Goal: Navigation & Orientation: Understand site structure

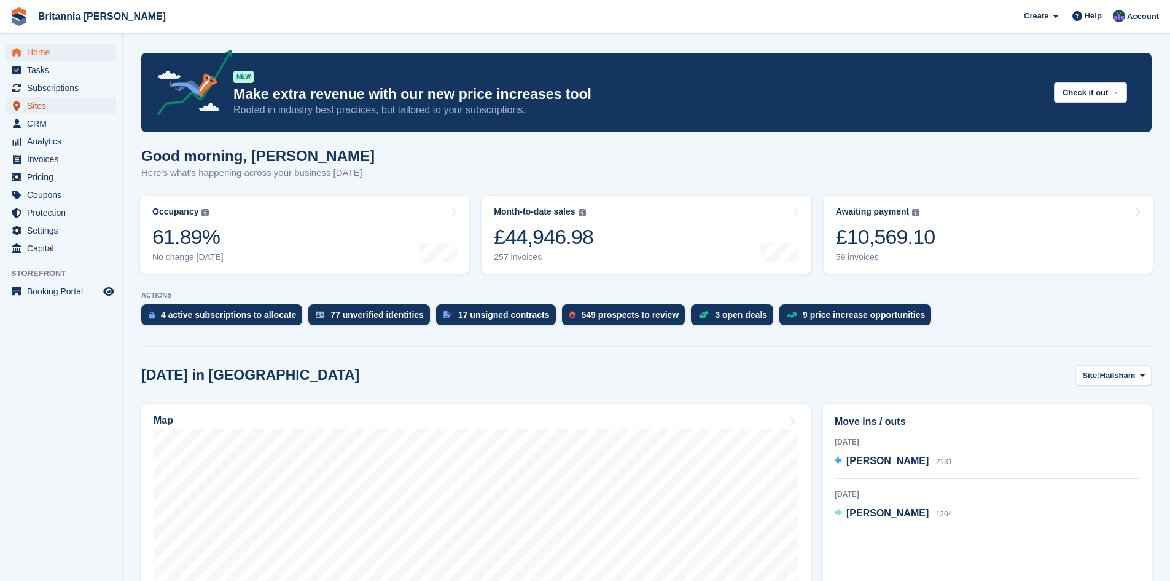
click at [51, 107] on span "Sites" at bounding box center [64, 105] width 74 height 17
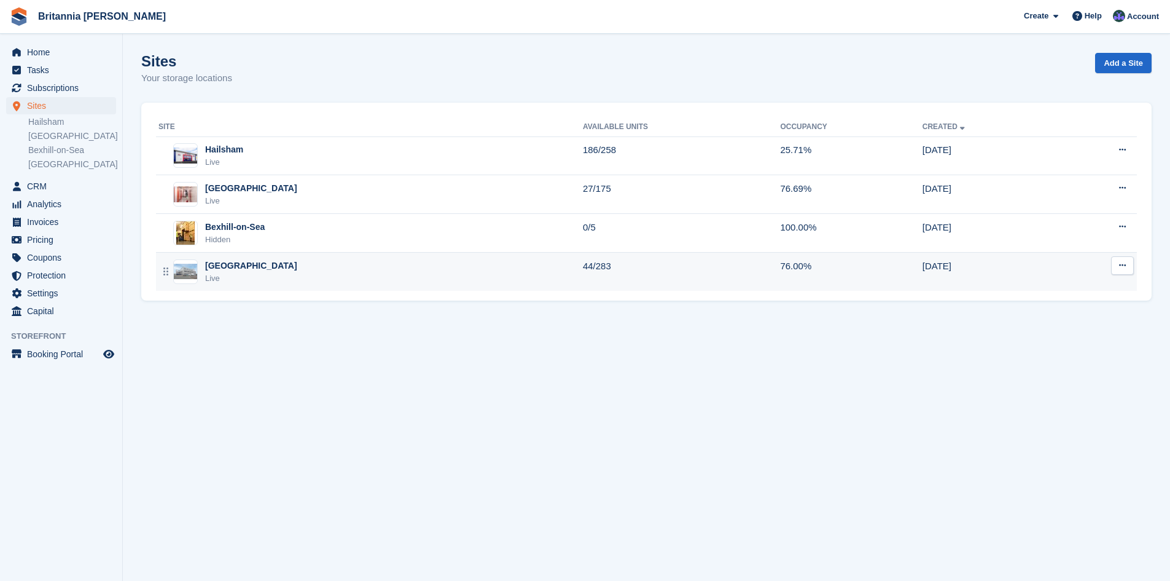
click at [252, 270] on div "Eastbourne Live" at bounding box center [371, 271] width 425 height 25
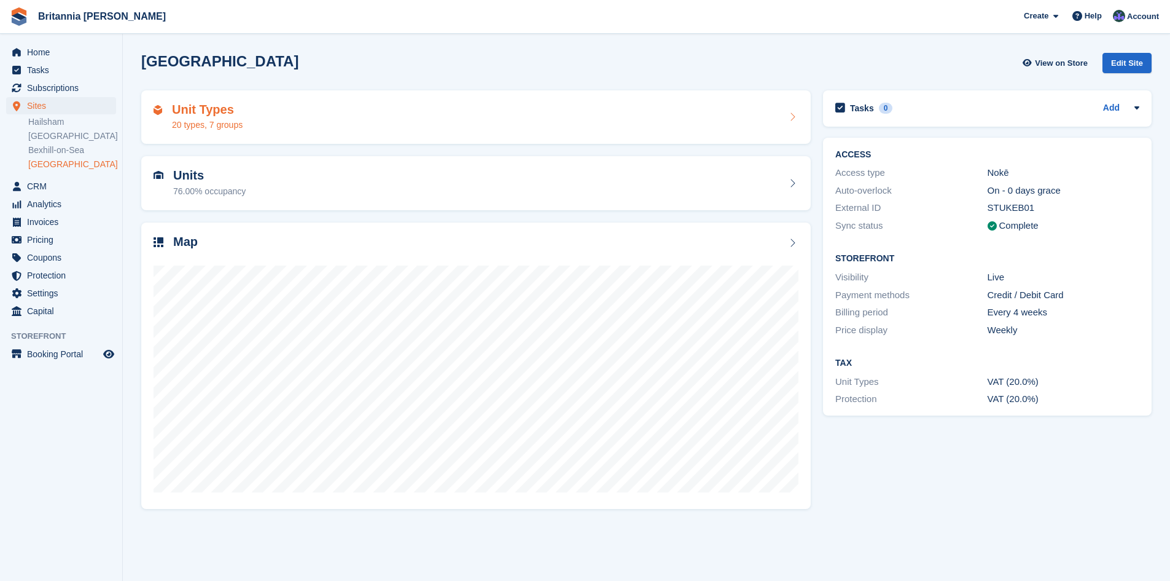
click at [197, 112] on h2 "Unit Types" at bounding box center [207, 110] width 71 height 14
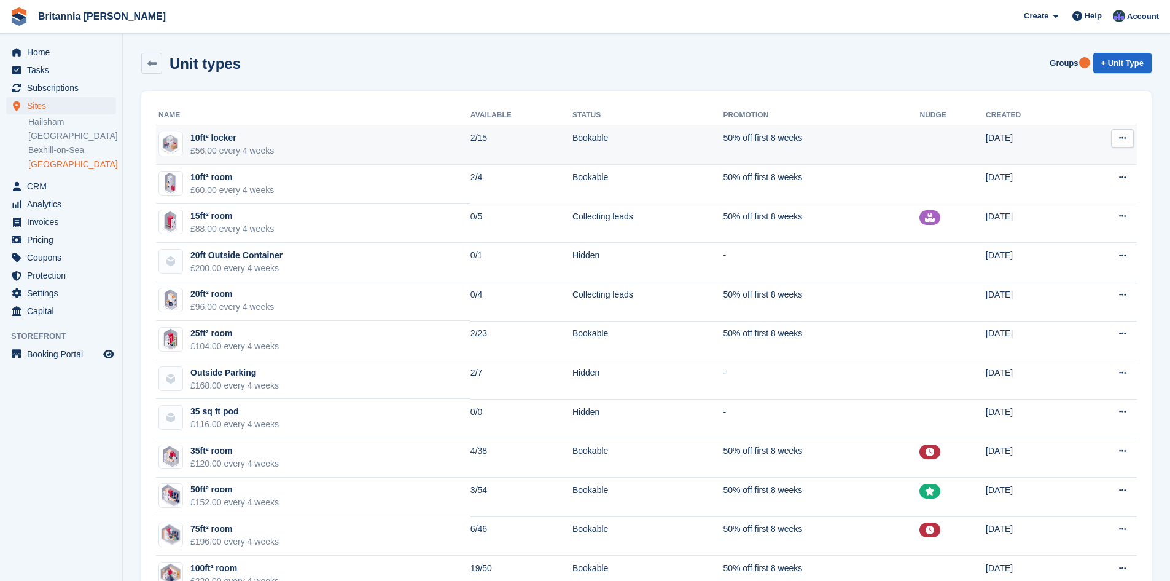
click at [191, 139] on div "10ft² locker" at bounding box center [232, 137] width 84 height 13
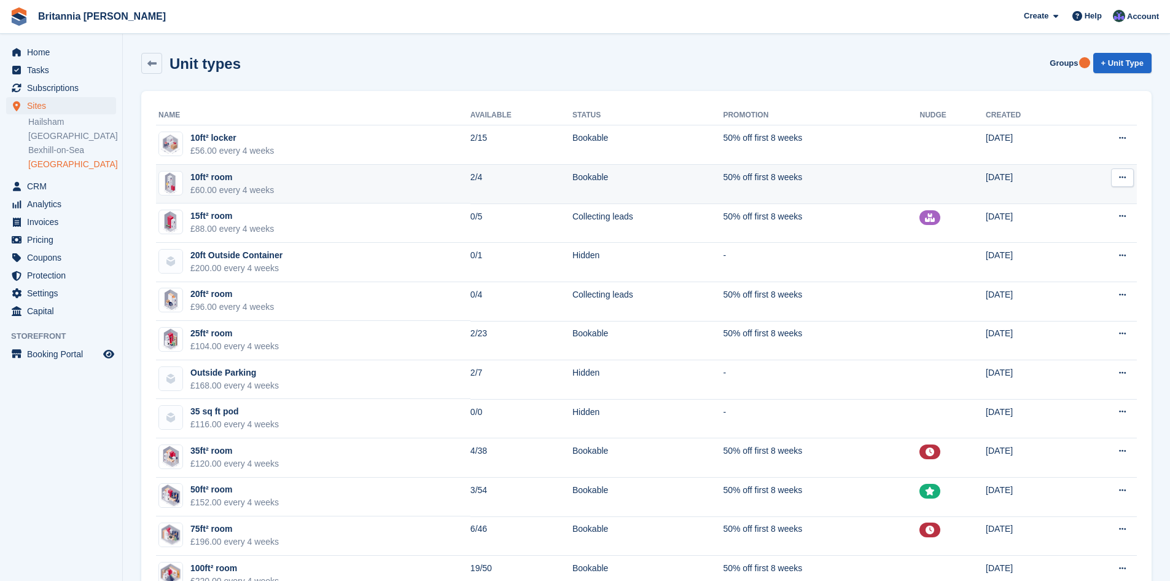
click at [254, 181] on div "10ft² room" at bounding box center [232, 177] width 84 height 13
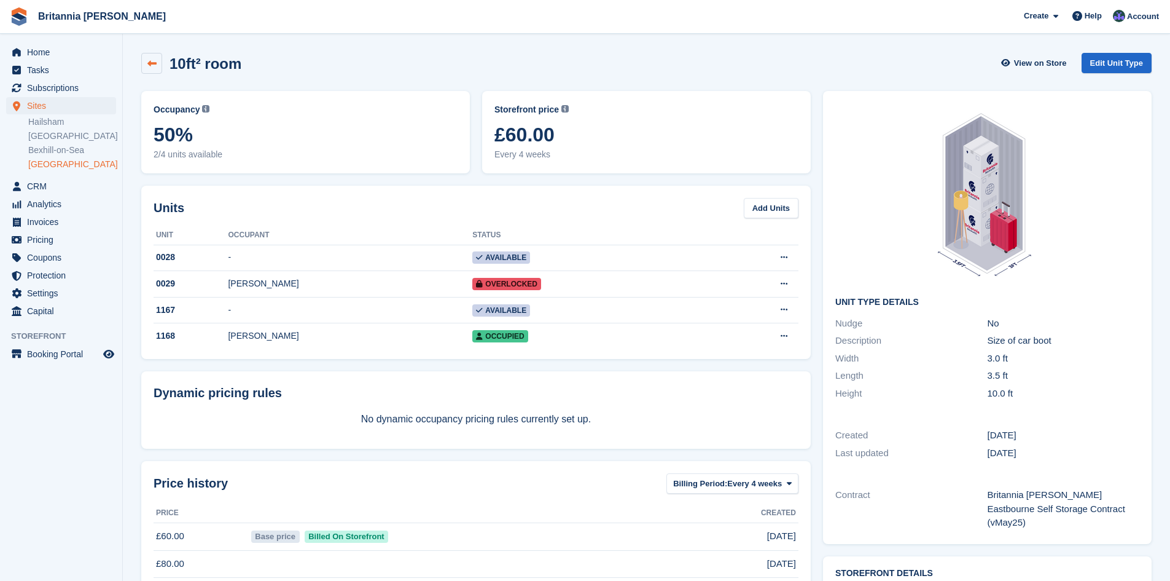
click at [159, 63] on link at bounding box center [151, 63] width 21 height 21
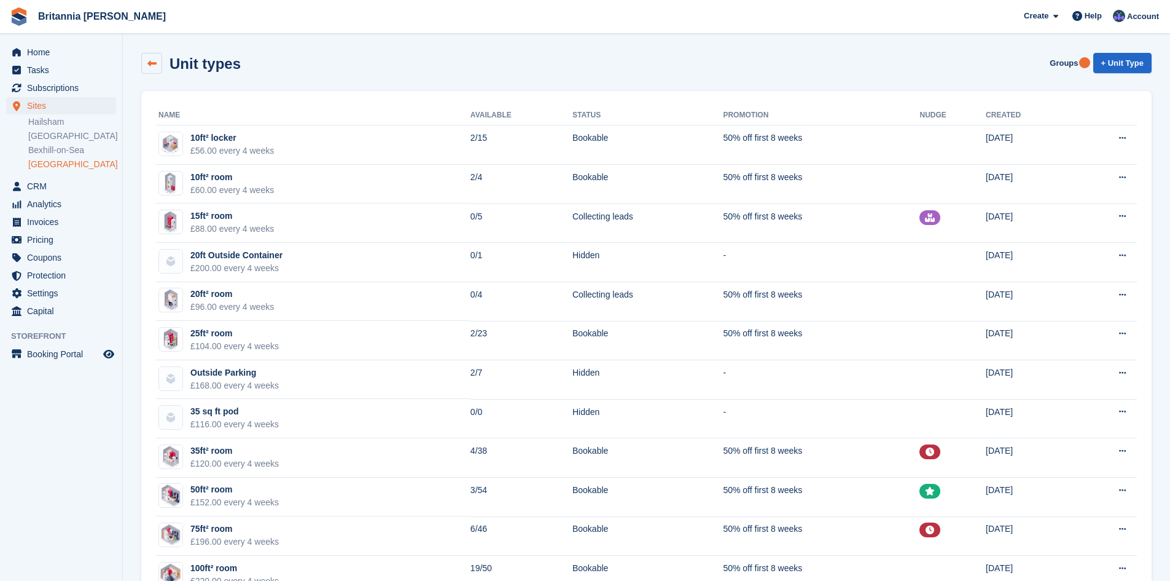
click at [154, 60] on icon at bounding box center [151, 63] width 9 height 9
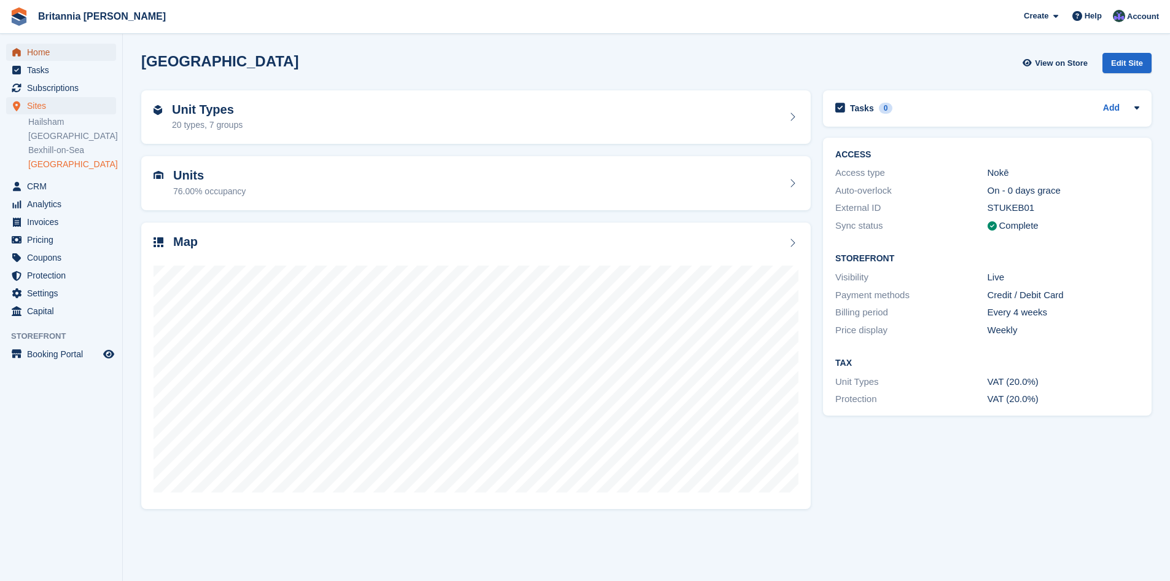
click at [69, 56] on span "Home" at bounding box center [64, 52] width 74 height 17
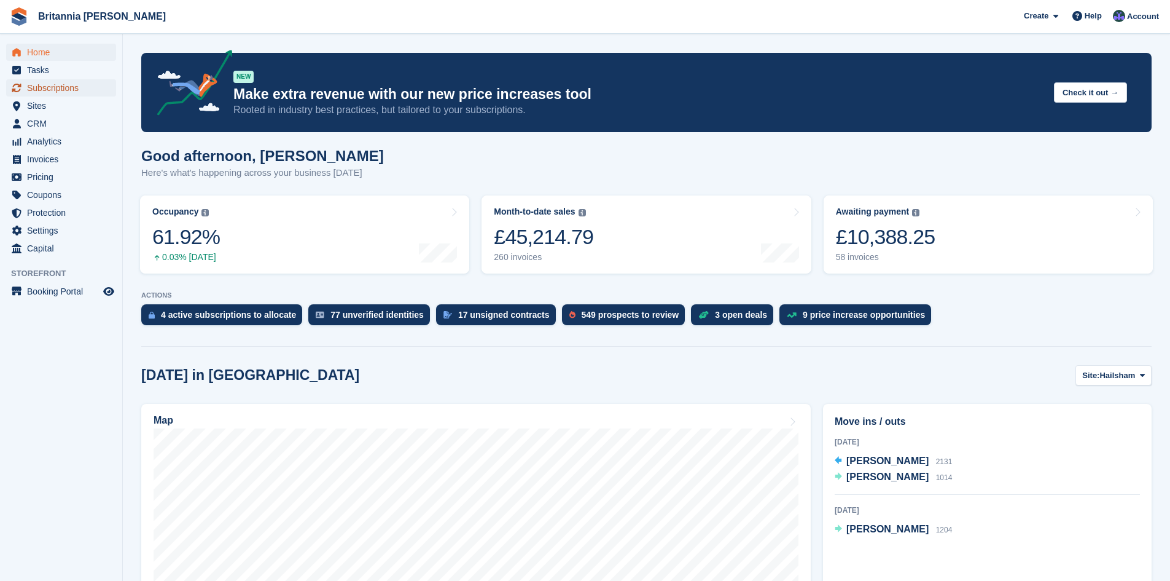
click at [60, 84] on span "Subscriptions" at bounding box center [64, 87] width 74 height 17
